Goal: Navigation & Orientation: Find specific page/section

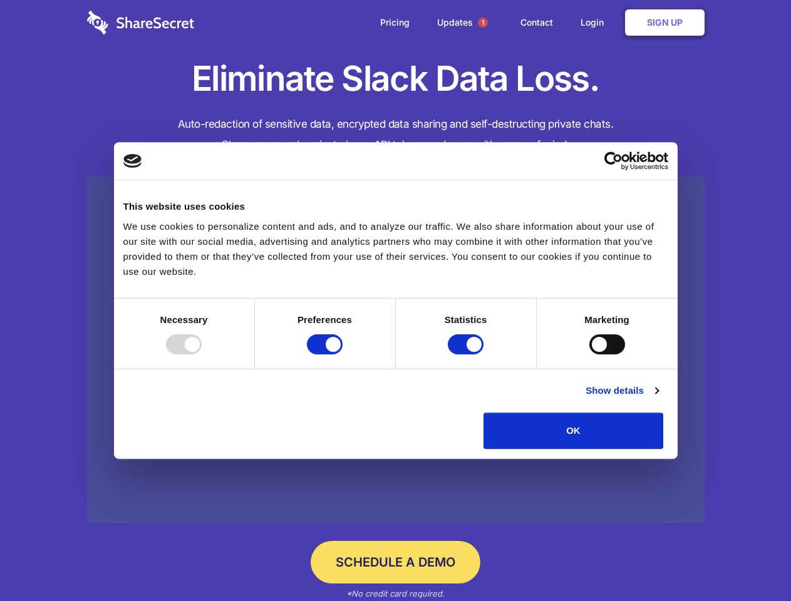
click at [202, 354] on div at bounding box center [184, 344] width 36 height 20
click at [342, 354] on input "Preferences" at bounding box center [325, 344] width 36 height 20
checkbox input "false"
click at [467, 354] on input "Statistics" at bounding box center [466, 344] width 36 height 20
checkbox input "false"
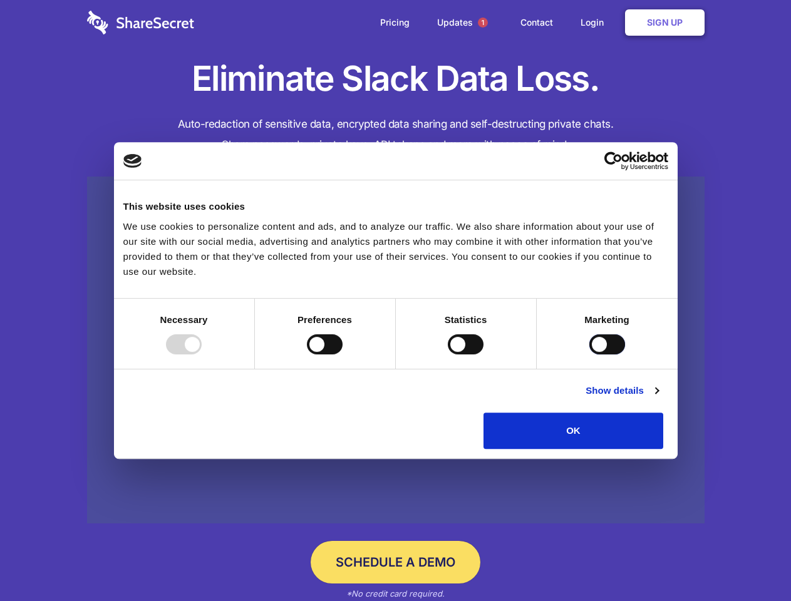
click at [589, 354] on input "Marketing" at bounding box center [607, 344] width 36 height 20
checkbox input "true"
click at [658, 398] on link "Show details" at bounding box center [621, 390] width 73 height 15
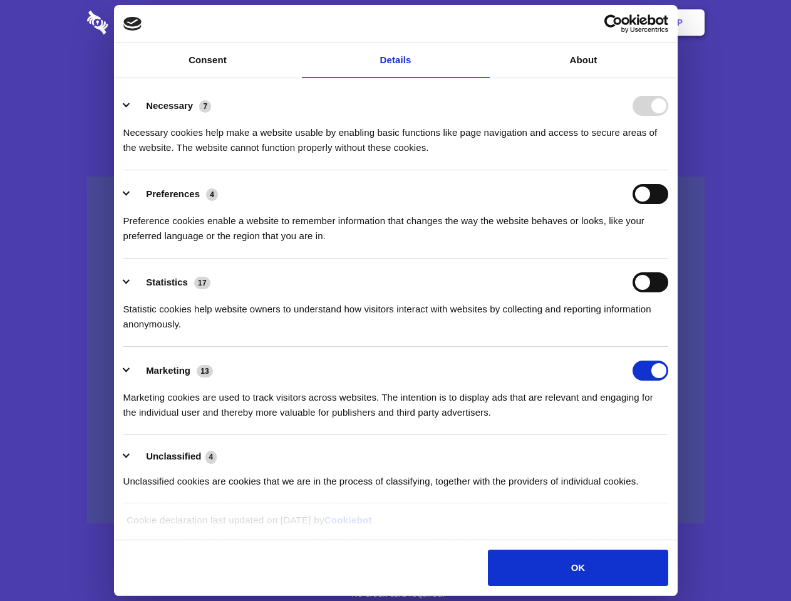
click at [674, 453] on ul "Necessary 7 Necessary cookies help make a website usable by enabling basic func…" at bounding box center [395, 293] width 557 height 422
click at [482, 23] on span "1" at bounding box center [483, 23] width 10 height 10
